Goal: Information Seeking & Learning: Learn about a topic

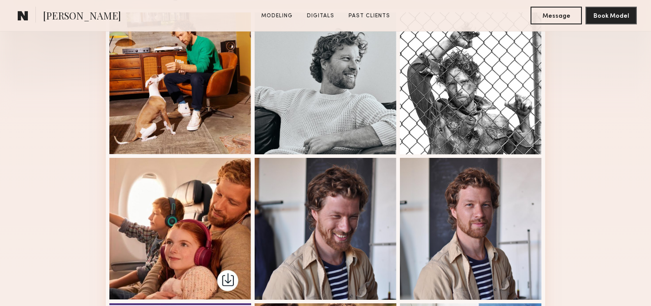
scroll to position [257, 0]
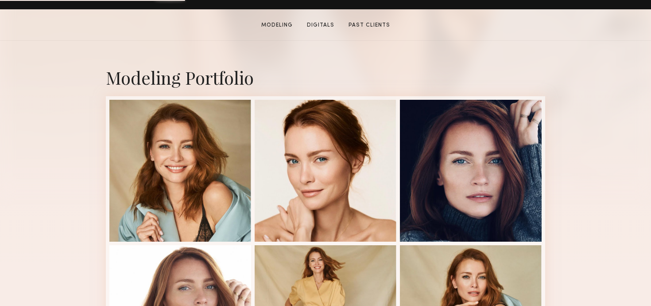
scroll to position [167, 0]
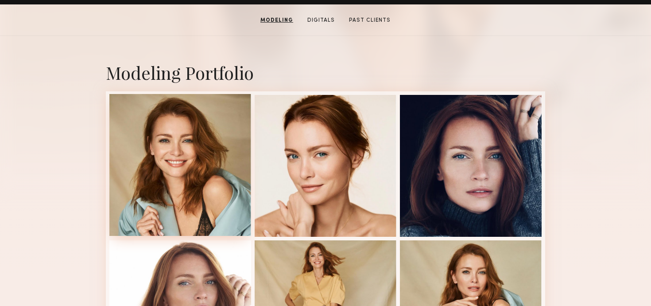
click at [163, 169] on div at bounding box center [180, 165] width 142 height 142
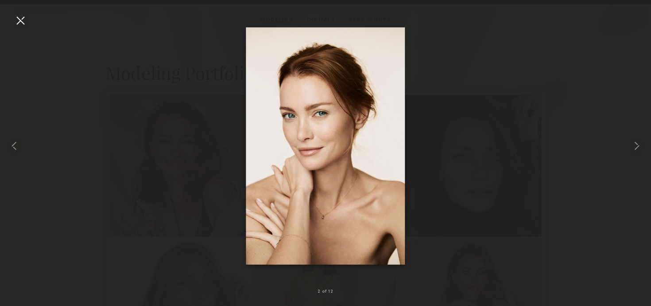
click at [142, 120] on div at bounding box center [325, 145] width 651 height 263
click at [19, 19] on div at bounding box center [20, 20] width 14 height 14
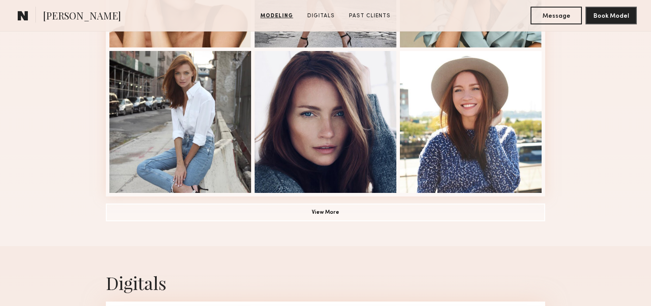
scroll to position [638, 0]
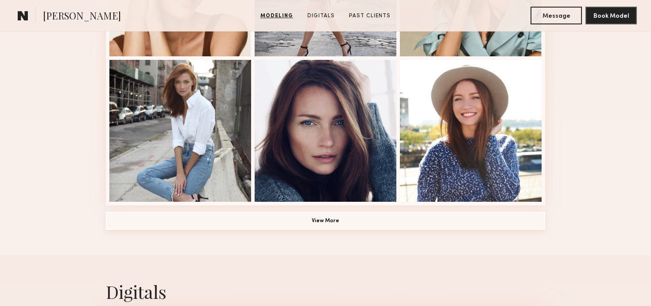
click at [277, 213] on button "View More" at bounding box center [325, 221] width 439 height 18
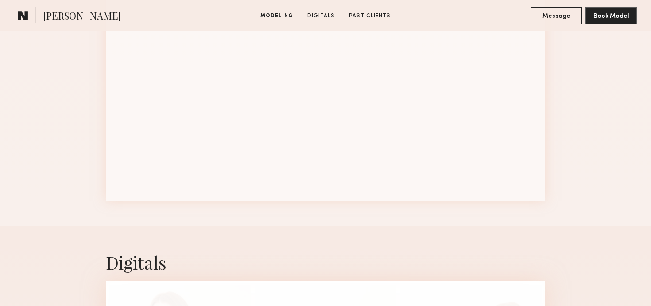
scroll to position [1083, 0]
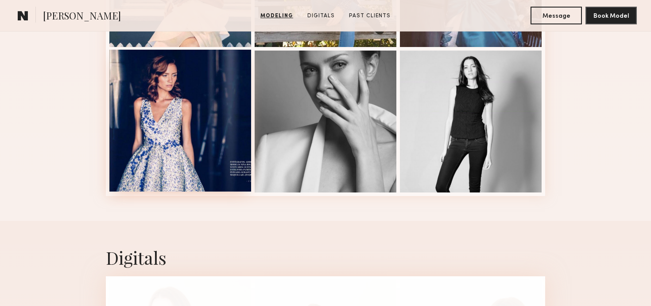
click at [172, 123] on div at bounding box center [180, 121] width 142 height 142
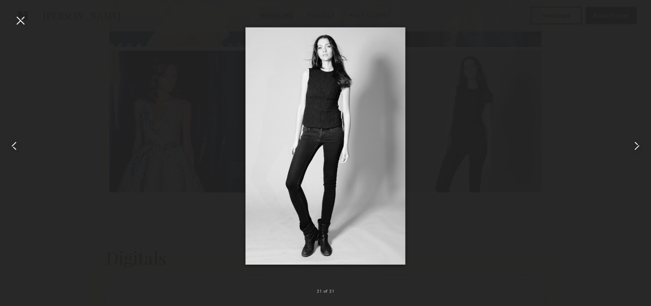
click at [141, 67] on div at bounding box center [325, 145] width 651 height 263
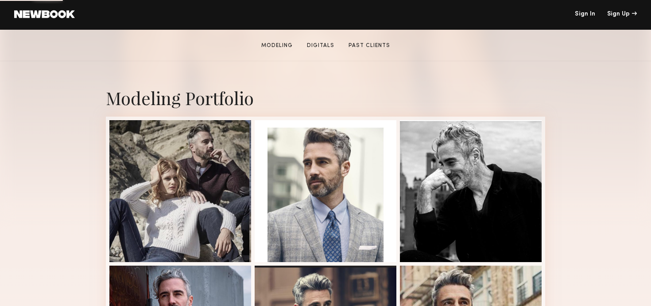
scroll to position [145, 0]
